Goal: Information Seeking & Learning: Learn about a topic

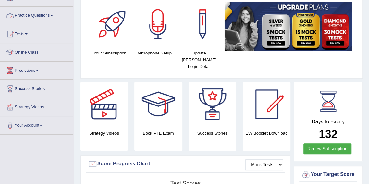
scroll to position [18, 0]
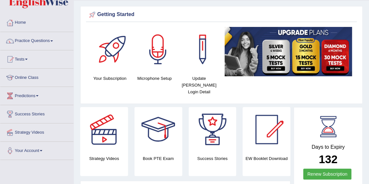
click at [53, 39] on link "Practice Questions" at bounding box center [36, 40] width 73 height 16
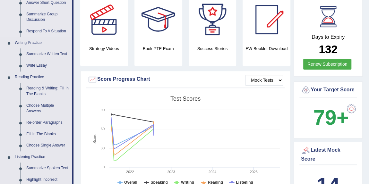
scroll to position [129, 0]
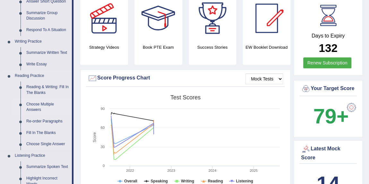
click at [36, 107] on link "Choose Multiple Answers" at bounding box center [47, 107] width 48 height 17
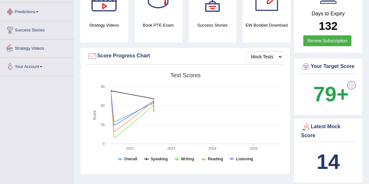
scroll to position [201, 0]
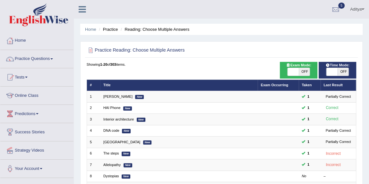
click at [305, 74] on span "OFF" at bounding box center [304, 72] width 11 height 8
checkbox input "true"
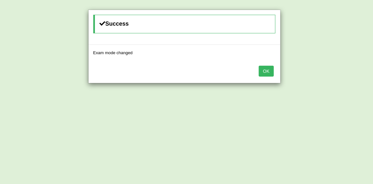
click at [264, 73] on button "OK" at bounding box center [266, 71] width 15 height 11
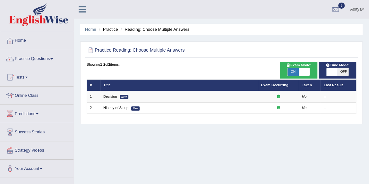
click at [341, 71] on span "OFF" at bounding box center [342, 72] width 11 height 8
checkbox input "true"
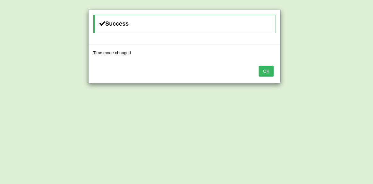
click at [266, 72] on button "OK" at bounding box center [266, 71] width 15 height 11
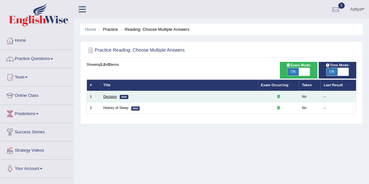
click at [112, 98] on link "Decision" at bounding box center [109, 97] width 13 height 4
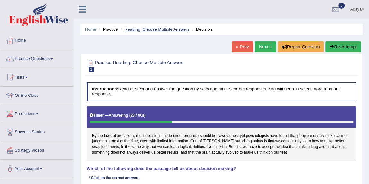
click at [170, 28] on link "Reading: Choose Multiple Answers" at bounding box center [156, 29] width 65 height 5
